Goal: Information Seeking & Learning: Learn about a topic

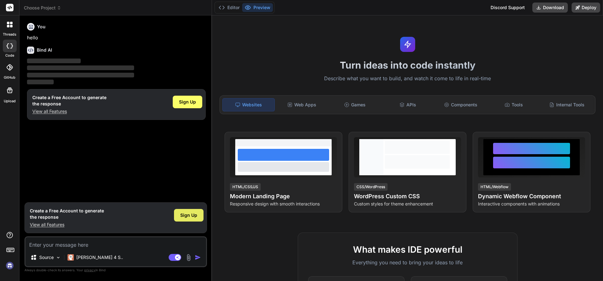
click at [181, 214] on span "Sign Up" at bounding box center [188, 215] width 17 height 6
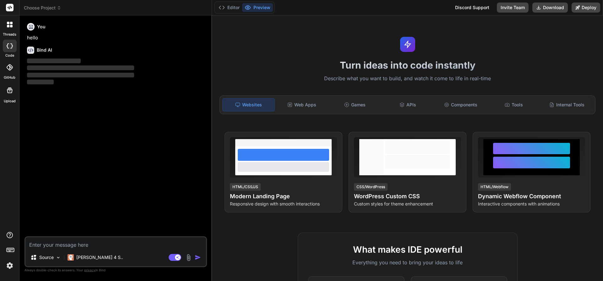
click at [8, 263] on img at bounding box center [9, 265] width 11 height 11
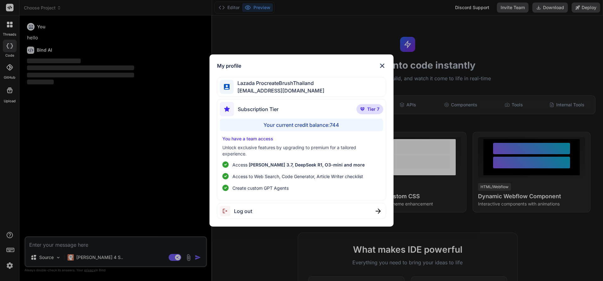
click at [66, 176] on div "My profile Lazada ProcreateBrushThailand lazadaprocreatebrushthailand-1@berryma…" at bounding box center [301, 140] width 603 height 281
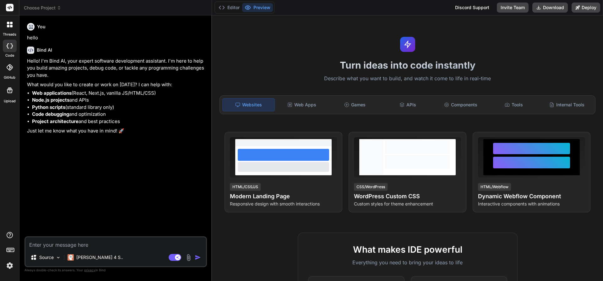
type textarea "x"
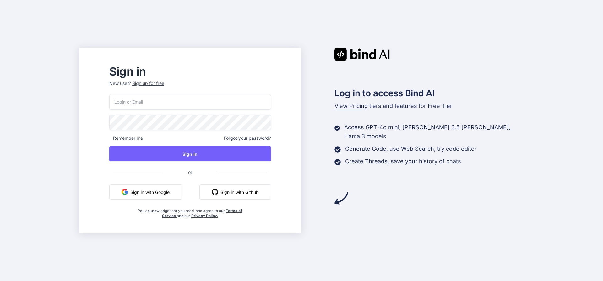
click at [168, 95] on input "email" at bounding box center [190, 101] width 162 height 15
paste input "[EMAIL_ADDRESS][DOMAIN_NAME]"
type input "[EMAIL_ADDRESS][DOMAIN_NAME]"
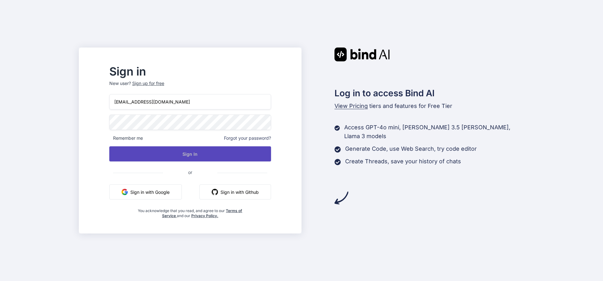
click at [201, 157] on button "Sign In" at bounding box center [190, 153] width 162 height 15
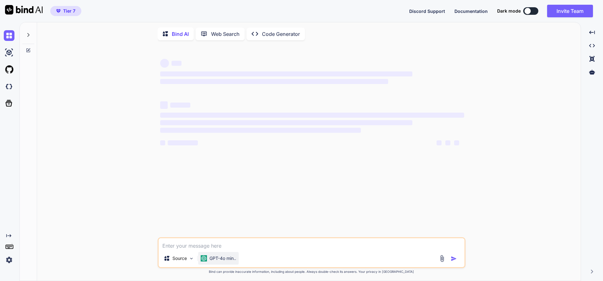
click at [227, 260] on p "GPT-4o min.." at bounding box center [223, 258] width 27 height 6
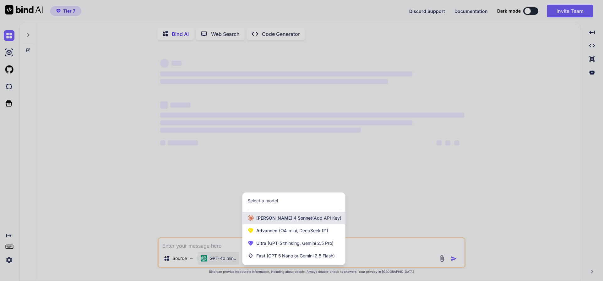
click at [274, 224] on div "Claude 4 Sonnet (Add API Key)" at bounding box center [294, 218] width 103 height 13
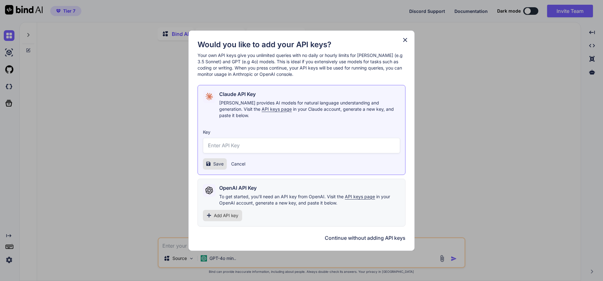
drag, startPoint x: 404, startPoint y: 44, endPoint x: 324, endPoint y: 134, distance: 120.7
click at [404, 43] on icon at bounding box center [405, 39] width 7 height 7
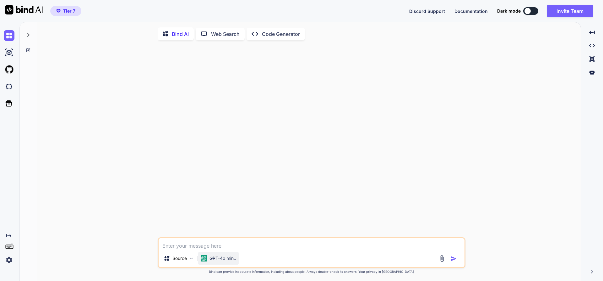
click at [227, 258] on p "GPT-4o min.." at bounding box center [223, 258] width 27 height 6
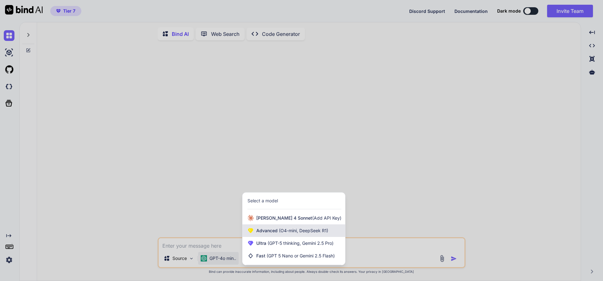
click at [280, 232] on span "(O4-mini, DeepSeek R1)" at bounding box center [303, 230] width 51 height 5
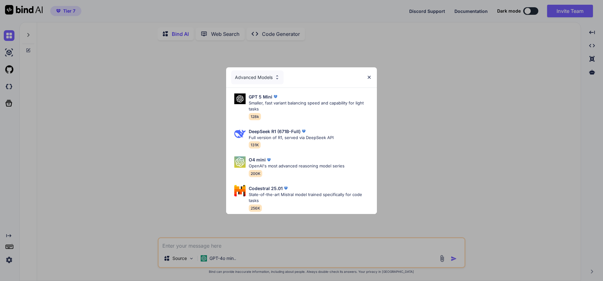
click at [295, 179] on div "GPT 5 Mini Smaller, fast variant balancing speed and capability for light tasks…" at bounding box center [301, 151] width 151 height 126
click at [294, 191] on p "State-of-the-art Mistral model trained specifically for code tasks" at bounding box center [310, 197] width 123 height 12
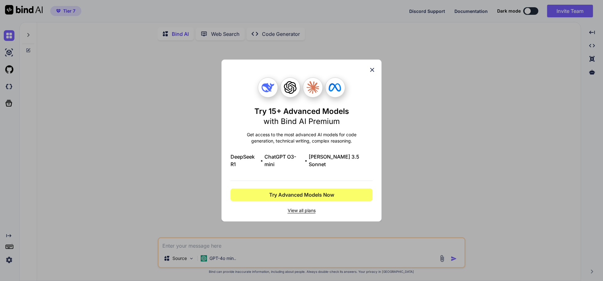
click at [371, 72] on icon at bounding box center [373, 70] width 4 height 4
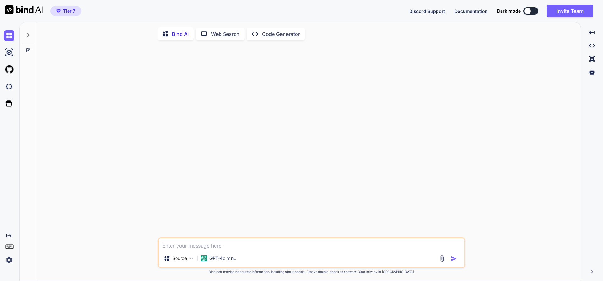
drag, startPoint x: 8, startPoint y: 266, endPoint x: 14, endPoint y: 258, distance: 9.5
click at [13, 259] on div "Created with Pixso." at bounding box center [9, 151] width 19 height 259
click at [14, 258] on img at bounding box center [9, 259] width 11 height 11
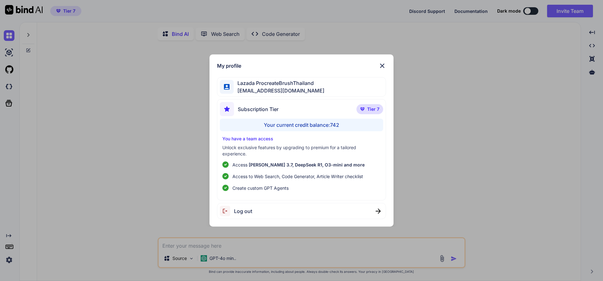
click at [392, 60] on div "My profile Lazada ProcreateBrushThailand lazadaprocreatebrushthailand-1@berryma…" at bounding box center [302, 140] width 184 height 172
click at [385, 65] on img at bounding box center [383, 66] width 8 height 8
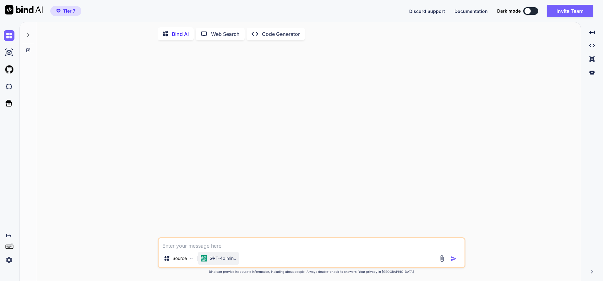
click at [229, 261] on p "GPT-4o min.." at bounding box center [223, 258] width 27 height 6
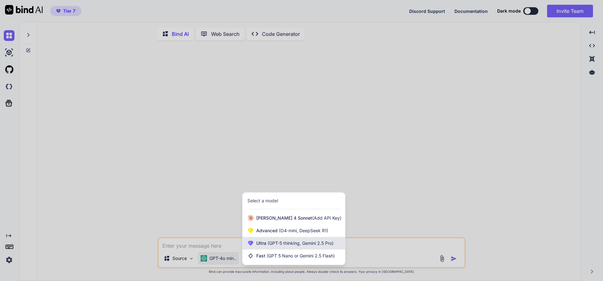
click at [291, 242] on span "(GPT-5 thinking, Gemini 2.5 Pro)" at bounding box center [300, 242] width 67 height 5
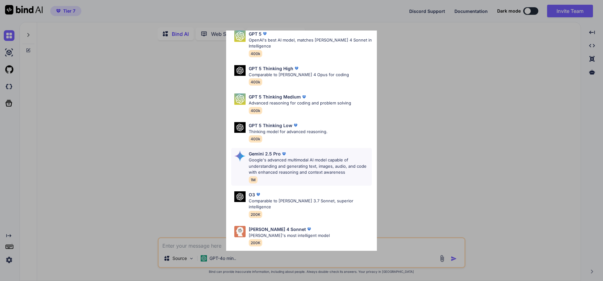
scroll to position [51, 0]
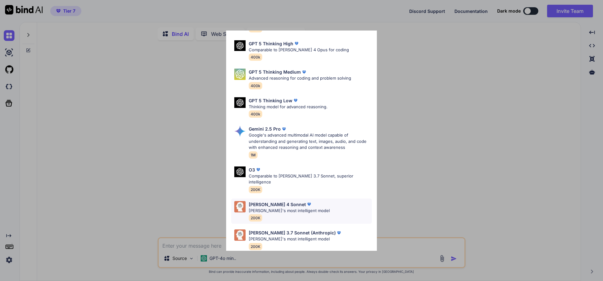
click at [309, 209] on div "Claude 4 Sonnet Claude's most intelligent model 200K" at bounding box center [289, 211] width 81 height 20
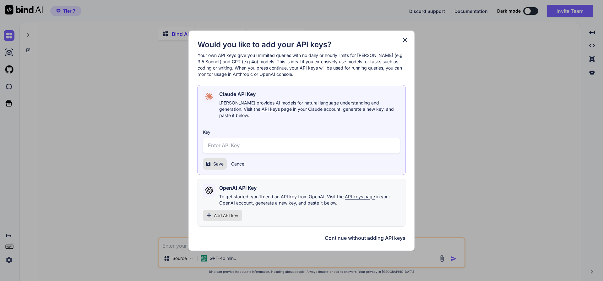
scroll to position [0, 0]
click at [398, 48] on h1 "Would you like to add your API keys?" at bounding box center [302, 45] width 208 height 10
click at [398, 45] on h1 "Would you like to add your API keys?" at bounding box center [302, 45] width 208 height 10
click at [402, 43] on icon at bounding box center [405, 39] width 7 height 7
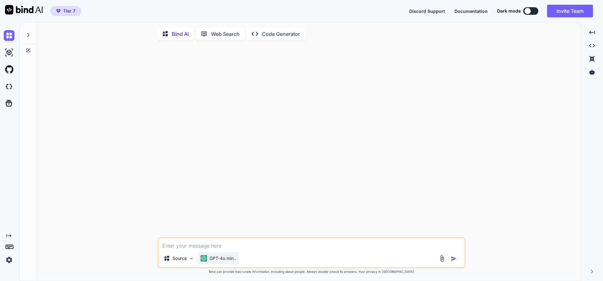
click at [226, 257] on p "GPT-4o min.." at bounding box center [223, 258] width 27 height 6
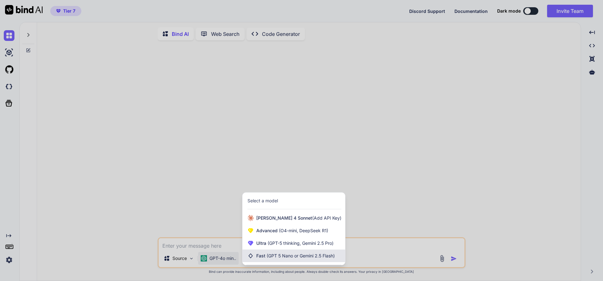
click at [283, 255] on span "(GPT 5 Nano or Gemini 2.5 Flash)" at bounding box center [301, 255] width 68 height 5
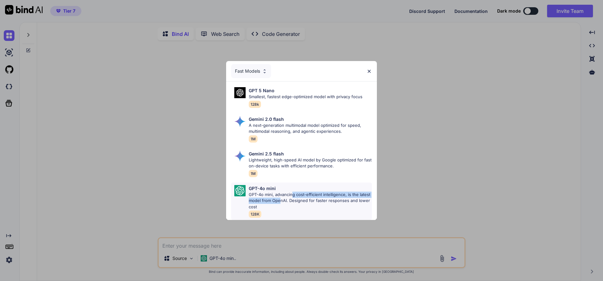
click at [292, 195] on p "GPT-4o mini, advancing cost-efficient intelligence, is the latest model from Op…" at bounding box center [310, 200] width 123 height 19
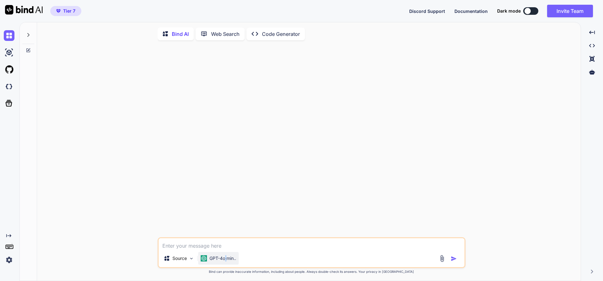
click at [226, 263] on div "GPT-4o min.." at bounding box center [218, 258] width 41 height 13
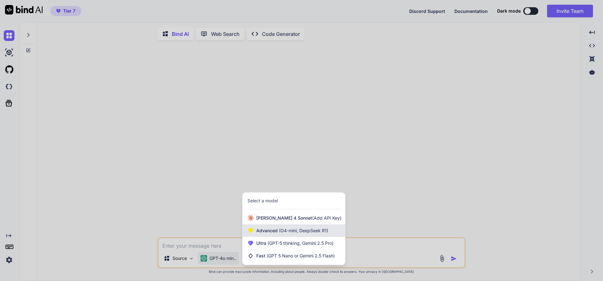
click at [281, 236] on div "Advanced (O4-mini, DeepSeek R1)" at bounding box center [294, 230] width 103 height 13
type textarea "x"
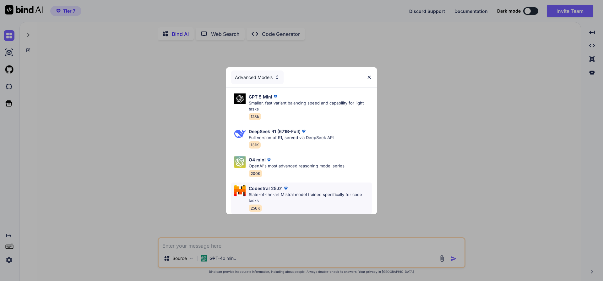
click at [289, 201] on p "State-of-the-art Mistral model trained specifically for code tasks" at bounding box center [310, 197] width 123 height 12
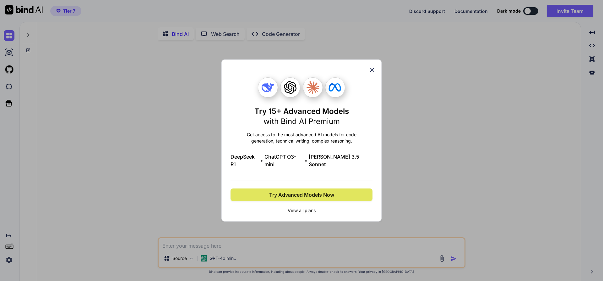
click at [305, 191] on span "Try Advanced Models Now" at bounding box center [301, 195] width 65 height 8
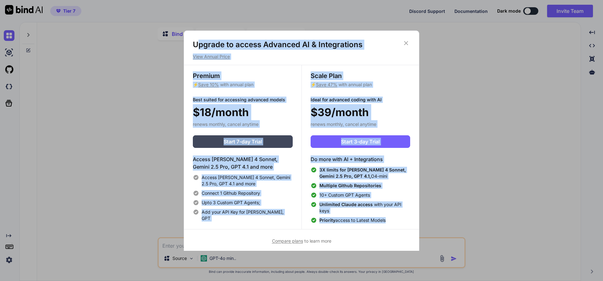
drag, startPoint x: 196, startPoint y: 42, endPoint x: 389, endPoint y: 228, distance: 268.3
click at [389, 228] on div "Upgrade to access Advanced AI & Integrations View Annual Price Premium ⚡ Save 1…" at bounding box center [301, 142] width 235 height 205
copy div "pgrade to access Advanced AI & Integrations View Annual Price Premium ⚡ Save 10…"
click at [138, 115] on div "Upgrade to access Advanced AI & Integrations View Annual Price Premium ⚡ Save 1…" at bounding box center [301, 140] width 603 height 281
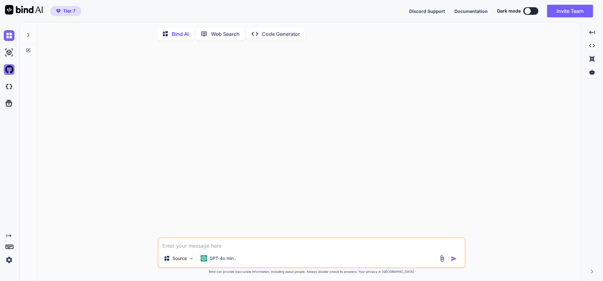
click at [4, 68] on img at bounding box center [9, 69] width 11 height 11
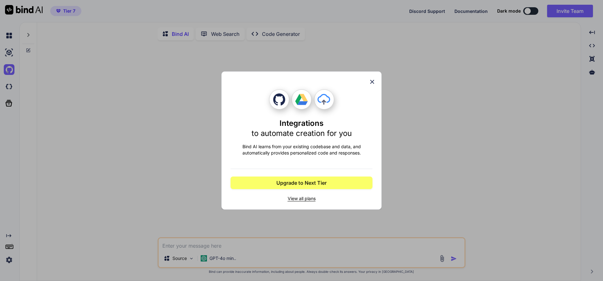
click at [368, 80] on div "Integrations to automate creation for you Bind AI learns from your existing cod…" at bounding box center [302, 140] width 142 height 137
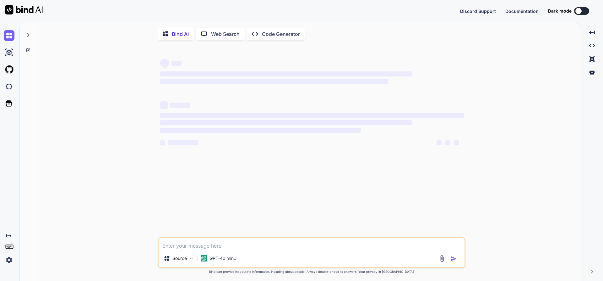
click at [8, 259] on img at bounding box center [9, 259] width 11 height 11
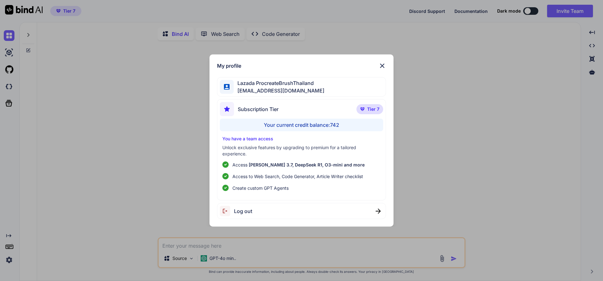
type textarea "x"
click at [381, 62] on img at bounding box center [383, 66] width 8 height 8
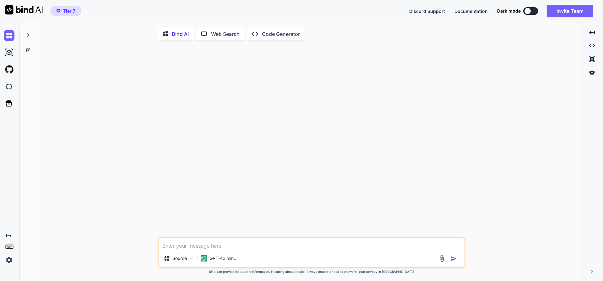
click at [75, 13] on span "Tier 7" at bounding box center [69, 11] width 12 height 6
click at [81, 11] on button "Tier 7" at bounding box center [65, 11] width 31 height 10
click at [10, 53] on img at bounding box center [9, 52] width 11 height 11
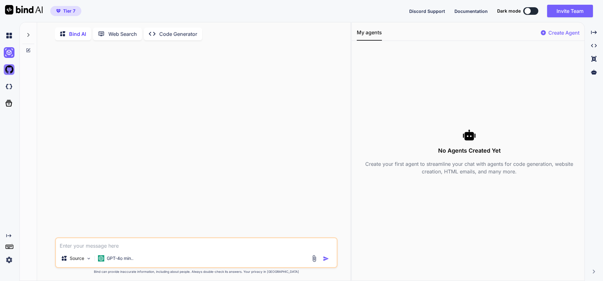
click at [10, 69] on img at bounding box center [9, 69] width 11 height 11
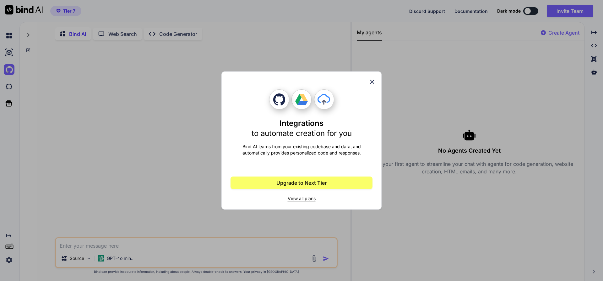
click at [297, 200] on span "View all plans" at bounding box center [302, 198] width 142 height 6
click at [374, 80] on icon at bounding box center [373, 82] width 4 height 4
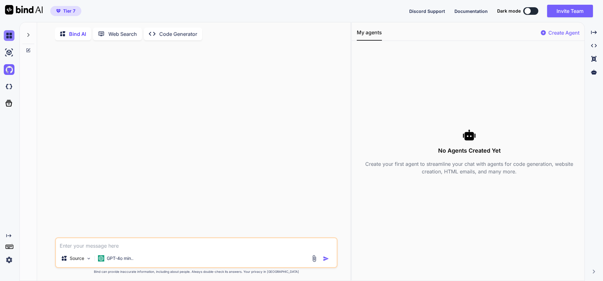
click at [7, 36] on img at bounding box center [9, 35] width 11 height 11
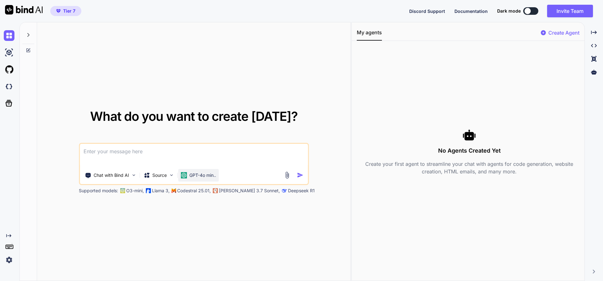
click at [195, 177] on p "GPT-4o min.." at bounding box center [203, 175] width 27 height 6
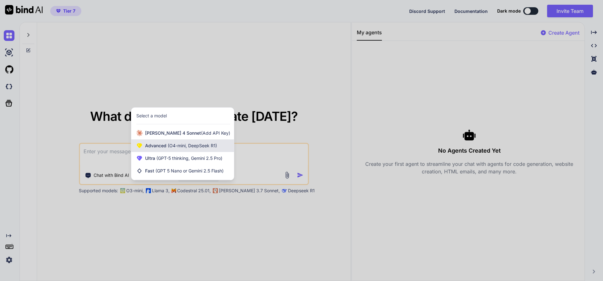
click at [198, 149] on div "Advanced (O4-mini, DeepSeek R1)" at bounding box center [182, 145] width 103 height 13
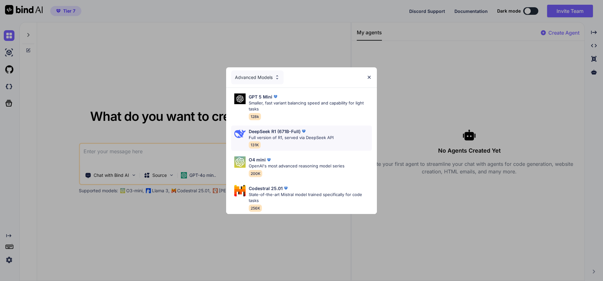
click at [291, 129] on p "DeepSeek R1 (671B-Full)" at bounding box center [275, 131] width 52 height 7
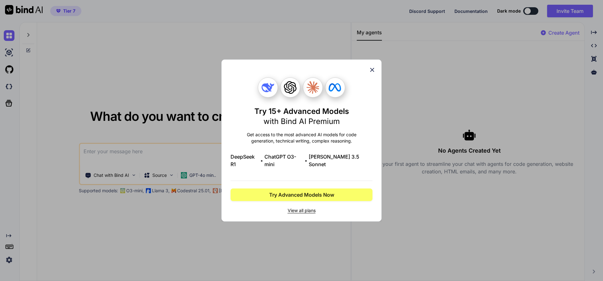
click at [302, 197] on div "Try 15+ Advanced Models with Bind AI Premium Get access to the most advanced AI…" at bounding box center [302, 145] width 142 height 136
click at [301, 194] on span "Try Advanced Models Now" at bounding box center [301, 195] width 65 height 8
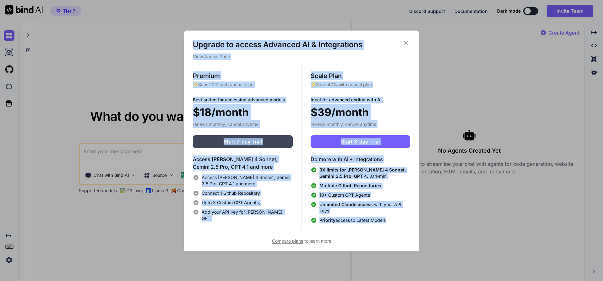
drag, startPoint x: 192, startPoint y: 46, endPoint x: 393, endPoint y: 224, distance: 269.2
click at [393, 224] on div "Upgrade to access Advanced AI & Integrations View Annual Price Premium ⚡ Save 1…" at bounding box center [301, 142] width 235 height 205
copy div "Upgrade to access Advanced AI & Integrations View Annual Price Premium ⚡ Save 1…"
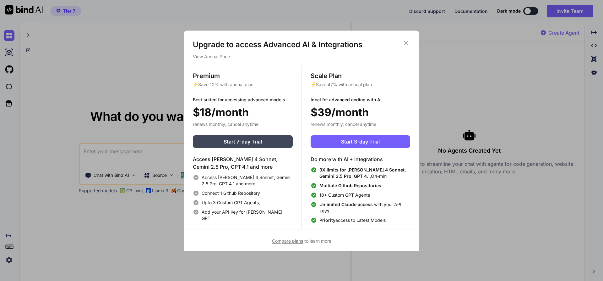
drag, startPoint x: 406, startPoint y: 41, endPoint x: 395, endPoint y: 40, distance: 10.8
click at [405, 42] on icon at bounding box center [406, 43] width 7 height 7
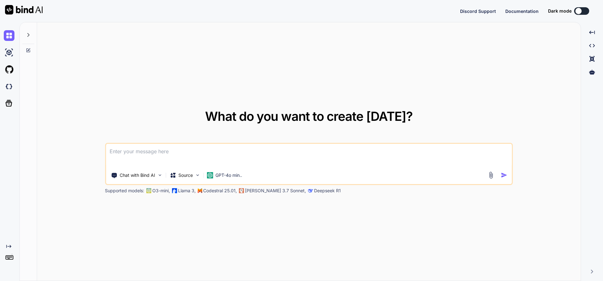
type textarea "x"
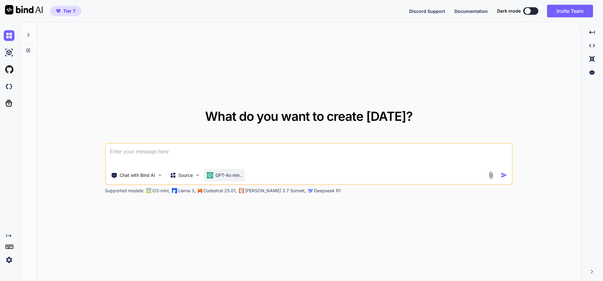
click at [220, 175] on p "GPT-4o min.." at bounding box center [229, 175] width 27 height 6
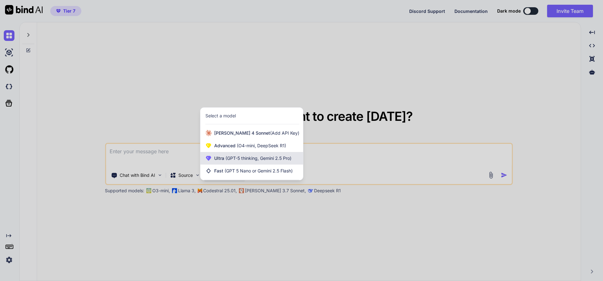
click at [235, 158] on span "(GPT-5 thinking, Gemini 2.5 Pro)" at bounding box center [257, 157] width 67 height 5
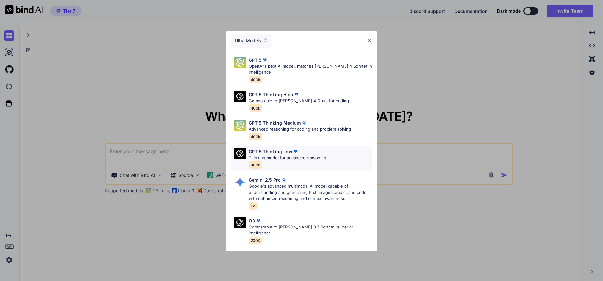
click at [281, 157] on p "Thinking model for advanced reasoning." at bounding box center [288, 158] width 79 height 6
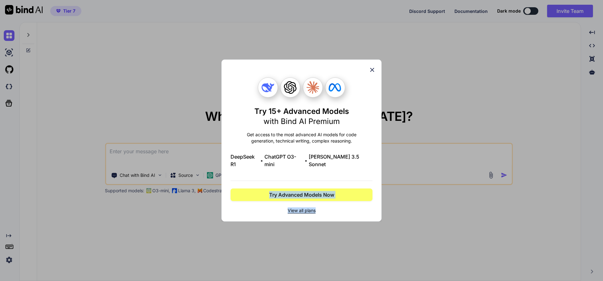
drag, startPoint x: 326, startPoint y: 206, endPoint x: 378, endPoint y: 89, distance: 128.3
click at [355, 151] on div "Try 15+ Advanced Models with Bind AI Premium Get access to the most advanced AI…" at bounding box center [302, 145] width 142 height 136
click at [370, 72] on icon at bounding box center [372, 69] width 7 height 7
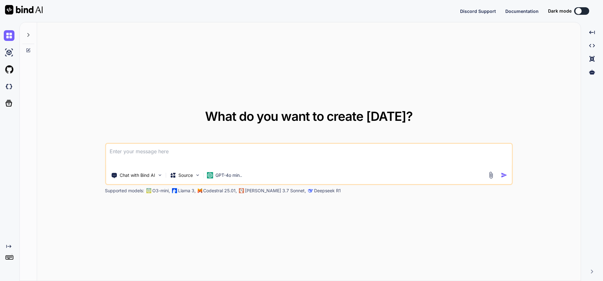
type textarea "x"
click at [152, 157] on textarea at bounding box center [309, 155] width 406 height 23
click at [213, 175] on img at bounding box center [210, 175] width 6 height 6
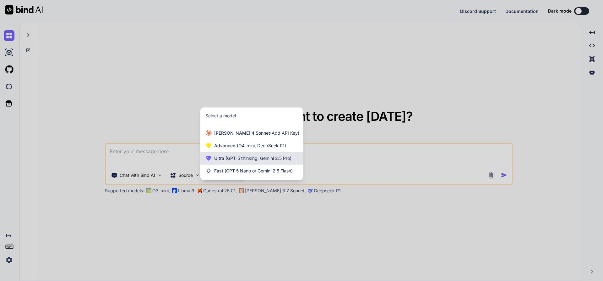
click at [231, 158] on span "(GPT-5 thinking, Gemini 2.5 Pro)" at bounding box center [257, 157] width 67 height 5
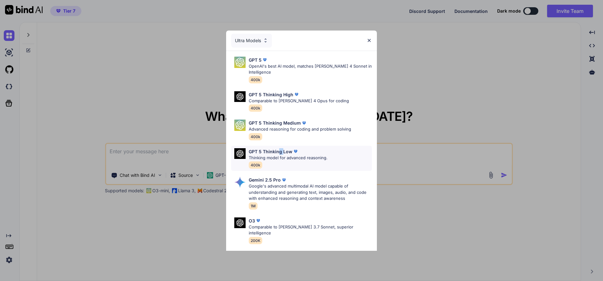
click at [283, 153] on p "GPT 5 Thinking Low" at bounding box center [271, 151] width 44 height 7
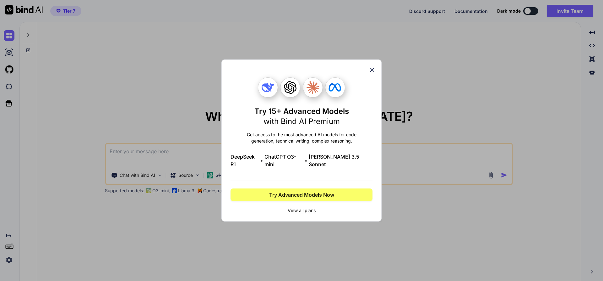
click at [373, 70] on div "Try 15+ Advanced Models with Bind AI Premium Get access to the most advanced AI…" at bounding box center [302, 140] width 160 height 162
type textarea "x"
click at [375, 69] on div "Try 15+ Advanced Models with Bind AI Premium Get access to the most advanced AI…" at bounding box center [302, 140] width 160 height 162
click at [373, 72] on icon at bounding box center [372, 69] width 7 height 7
